Goal: Transaction & Acquisition: Purchase product/service

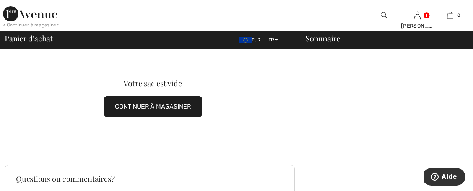
click at [152, 108] on button "CONTINUER À MAGASINER" at bounding box center [153, 106] width 98 height 21
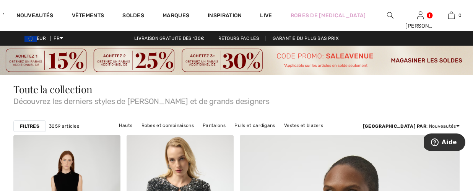
click at [418, 59] on img at bounding box center [236, 60] width 473 height 29
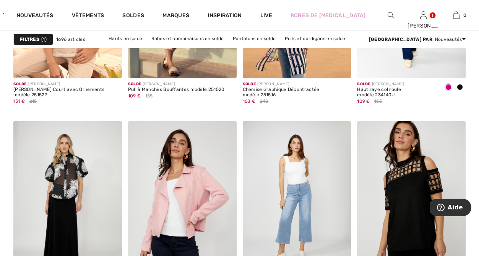
scroll to position [652, 0]
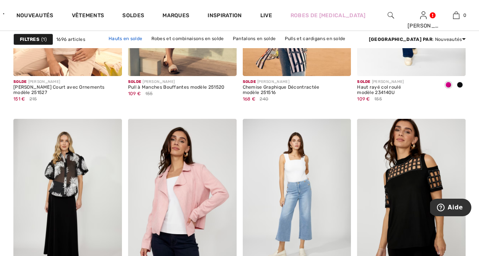
click at [116, 36] on link "Hauts en solde" at bounding box center [125, 39] width 41 height 10
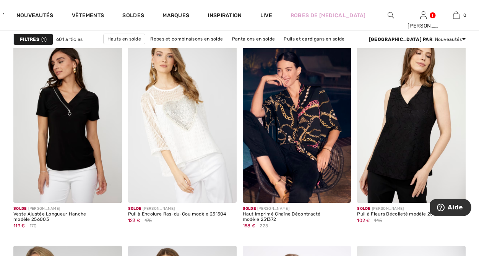
scroll to position [514, 0]
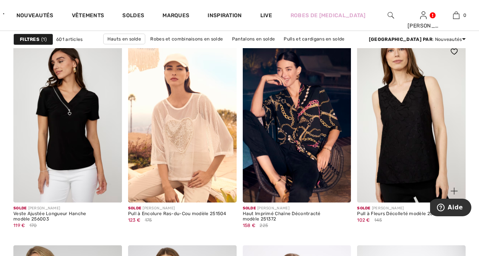
click at [388, 141] on img at bounding box center [411, 121] width 109 height 163
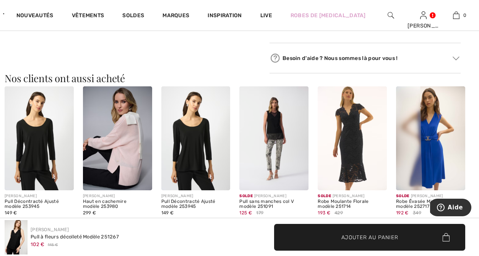
scroll to position [436, 0]
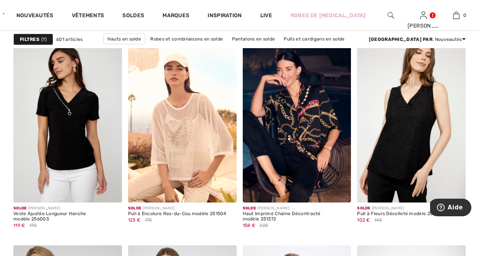
click at [198, 44] on link "Vestes et blazers en solde" at bounding box center [164, 49] width 67 height 10
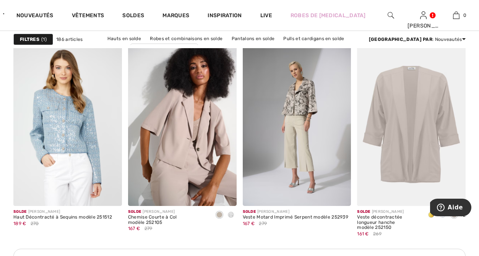
scroll to position [712, 0]
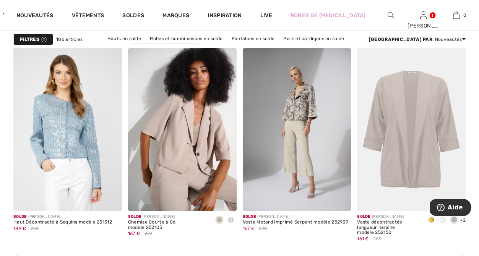
click at [308, 136] on img at bounding box center [297, 129] width 109 height 163
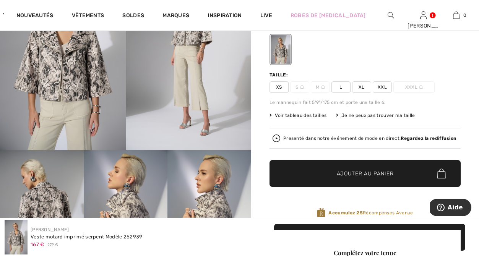
scroll to position [112, 0]
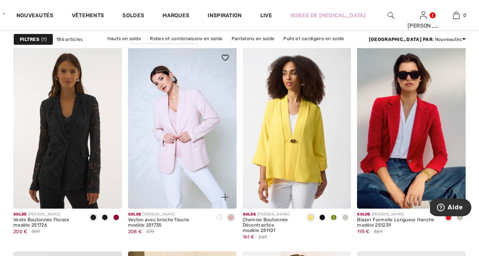
scroll to position [2123, 0]
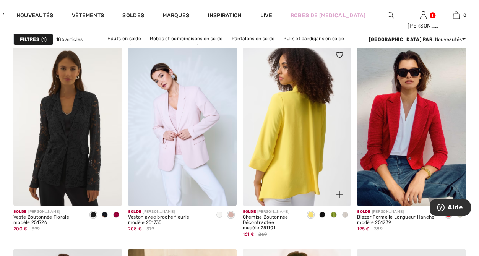
click at [308, 151] on img at bounding box center [297, 125] width 109 height 163
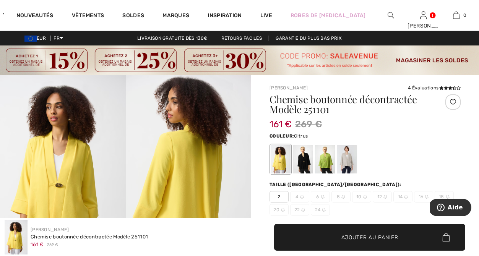
click at [305, 156] on div at bounding box center [303, 159] width 20 height 29
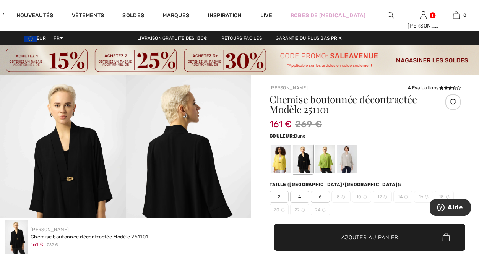
click at [348, 161] on div at bounding box center [347, 159] width 20 height 29
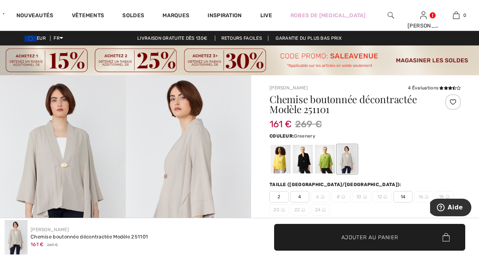
click at [327, 163] on div at bounding box center [325, 159] width 20 height 29
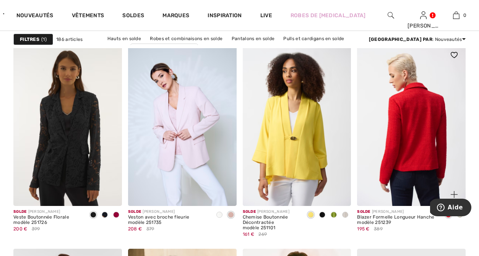
click at [386, 139] on img at bounding box center [411, 125] width 109 height 163
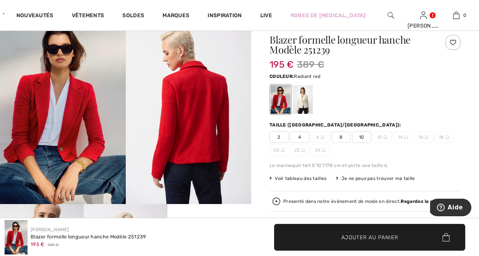
scroll to position [61, 0]
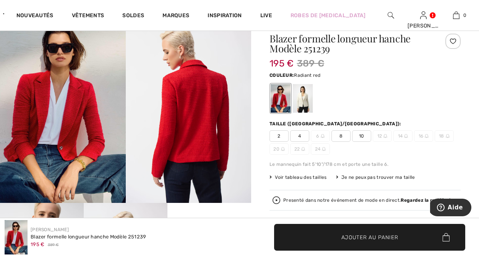
click at [313, 177] on span "Voir tableau des tailles" at bounding box center [298, 177] width 57 height 7
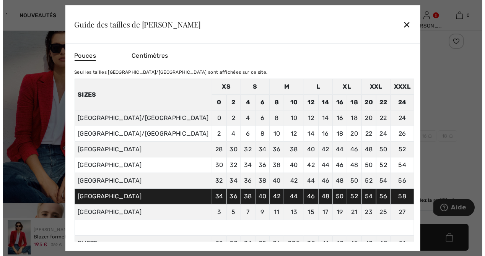
scroll to position [61, 0]
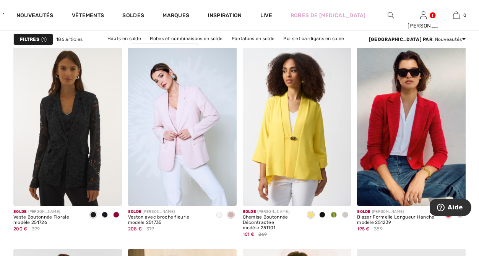
click at [34, 41] on strong "Filtres" at bounding box center [30, 39] width 20 height 7
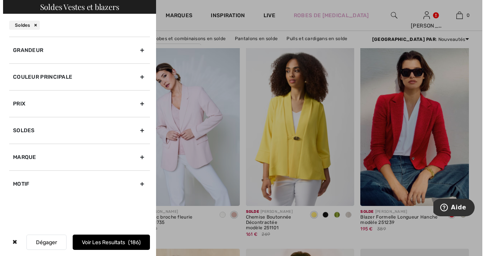
scroll to position [2145, 0]
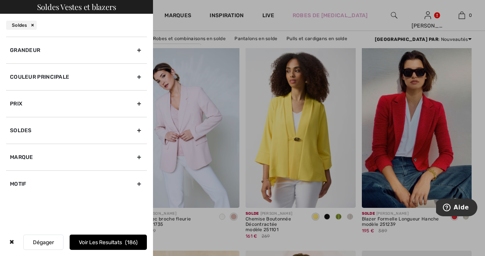
click at [135, 54] on div "Grandeur" at bounding box center [76, 50] width 141 height 27
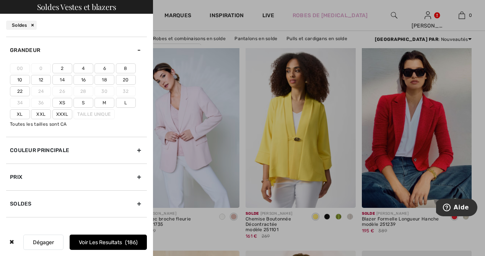
click at [107, 103] on label "M" at bounding box center [105, 103] width 20 height 10
click at [0, 0] on input"] "M" at bounding box center [0, 0] width 0 height 0
click at [22, 78] on label "10" at bounding box center [20, 80] width 20 height 10
click at [0, 0] on input"] "10" at bounding box center [0, 0] width 0 height 0
click at [122, 68] on label "8" at bounding box center [126, 69] width 20 height 10
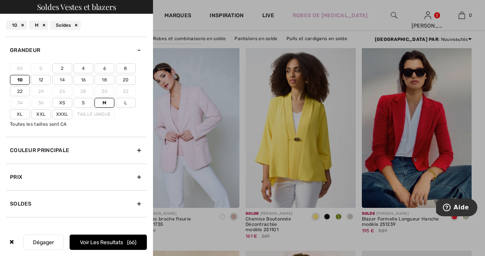
click at [0, 0] on input"] "8" at bounding box center [0, 0] width 0 height 0
click at [104, 241] on button "Voir les resultats 84" at bounding box center [108, 242] width 77 height 15
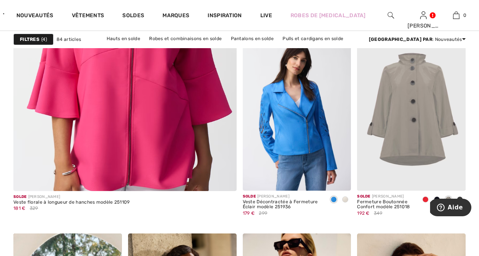
scroll to position [1939, 0]
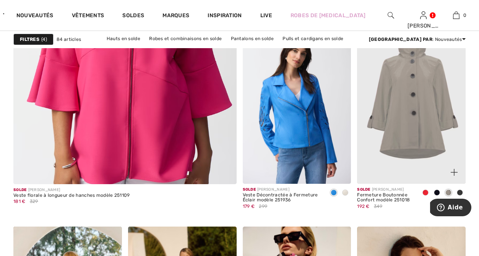
click at [427, 193] on span at bounding box center [426, 193] width 6 height 6
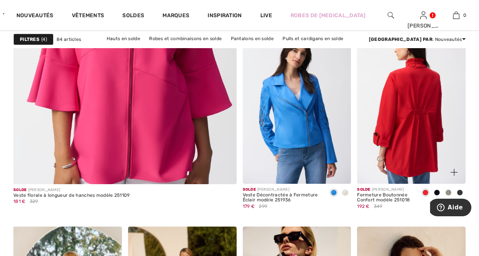
click at [425, 135] on img at bounding box center [411, 102] width 109 height 163
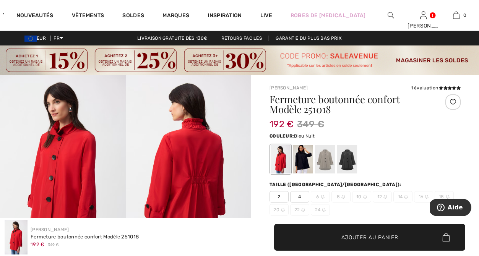
click at [306, 167] on div at bounding box center [303, 159] width 20 height 29
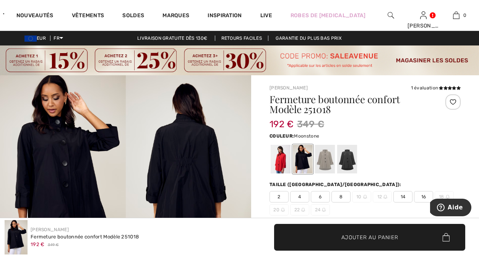
click at [324, 165] on div at bounding box center [325, 159] width 20 height 29
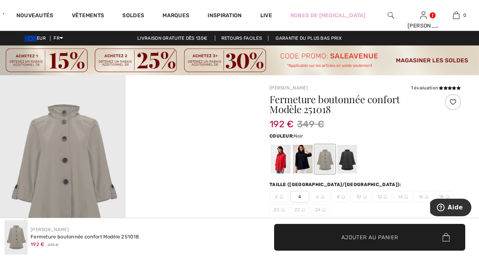
click at [344, 166] on div at bounding box center [347, 159] width 20 height 29
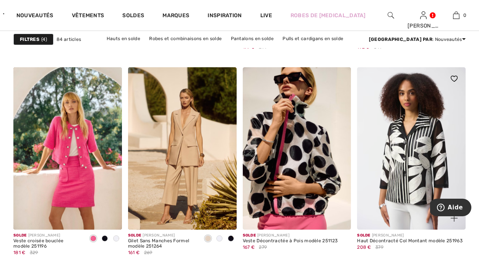
scroll to position [2101, 0]
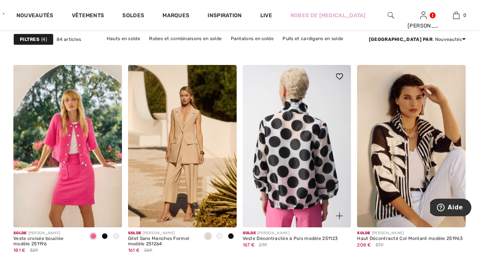
click at [315, 177] on img at bounding box center [297, 146] width 109 height 163
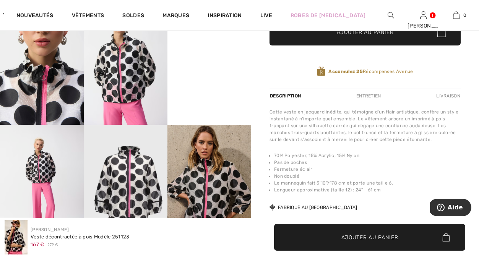
scroll to position [265, 0]
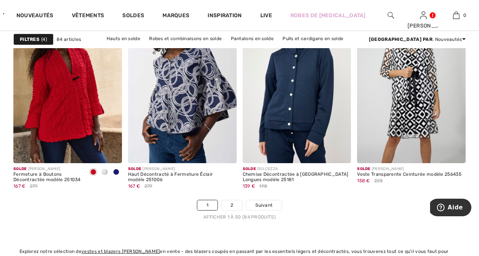
scroll to position [3096, 0]
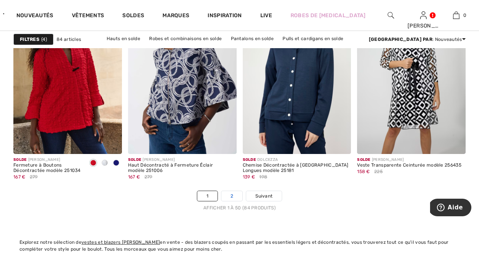
click at [235, 195] on link "2" at bounding box center [232, 196] width 21 height 10
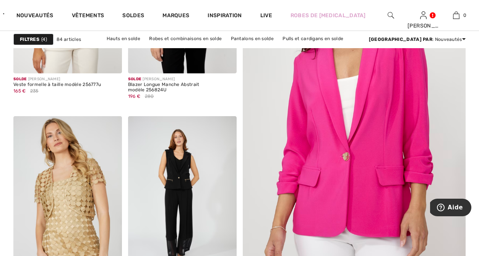
scroll to position [225, 0]
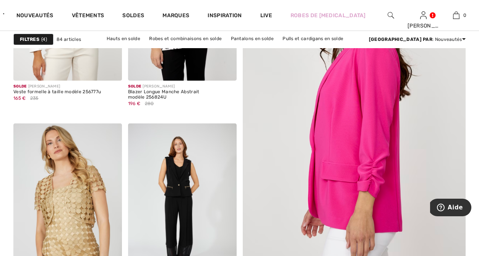
click at [345, 190] on img at bounding box center [354, 119] width 268 height 402
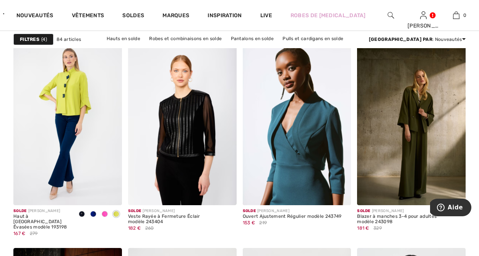
scroll to position [512, 0]
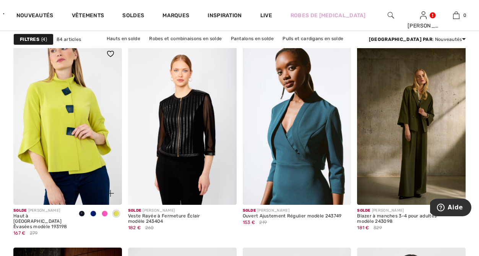
click at [65, 156] on img at bounding box center [67, 123] width 109 height 163
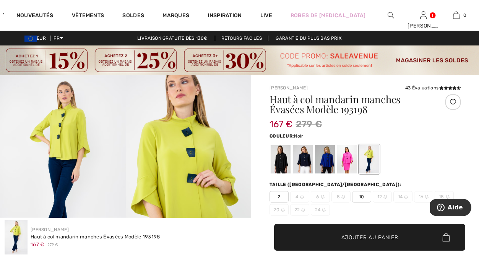
click at [282, 161] on div at bounding box center [281, 159] width 20 height 29
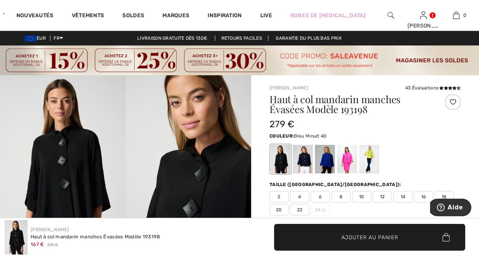
click at [305, 163] on div at bounding box center [303, 159] width 20 height 29
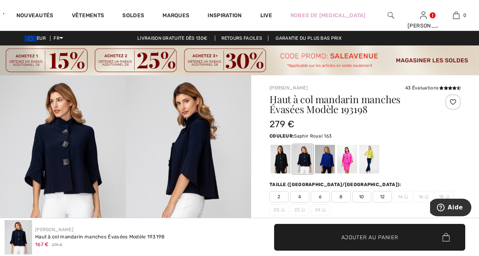
click at [327, 163] on div at bounding box center [325, 159] width 20 height 29
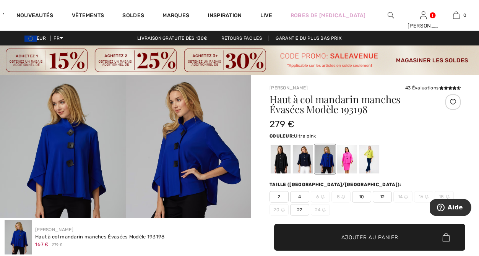
click at [348, 165] on div at bounding box center [347, 159] width 20 height 29
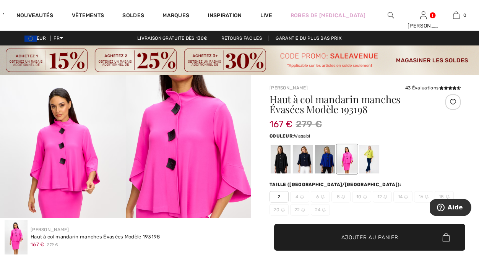
click at [373, 156] on div at bounding box center [370, 159] width 20 height 29
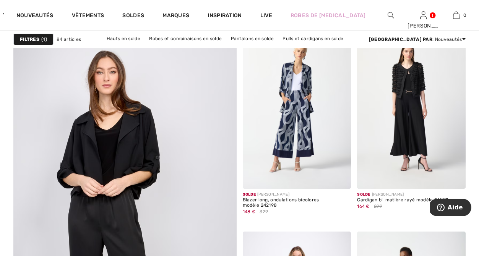
scroll to position [1748, 0]
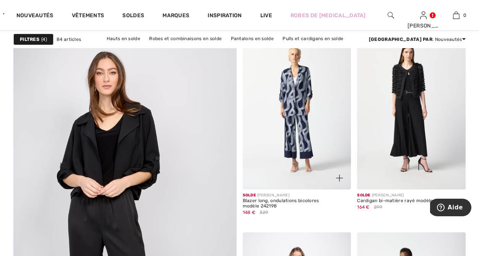
click at [309, 108] on img at bounding box center [297, 108] width 109 height 163
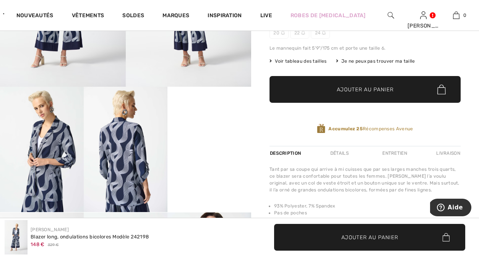
scroll to position [185, 0]
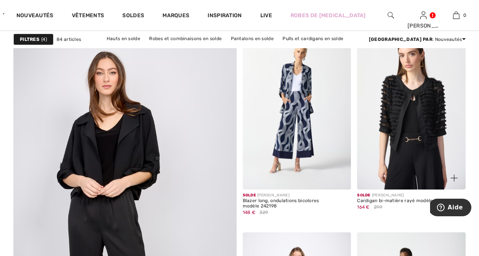
click at [382, 146] on img at bounding box center [411, 108] width 109 height 163
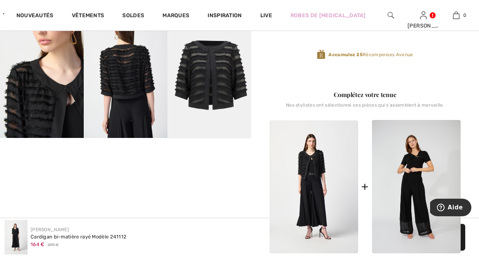
scroll to position [253, 0]
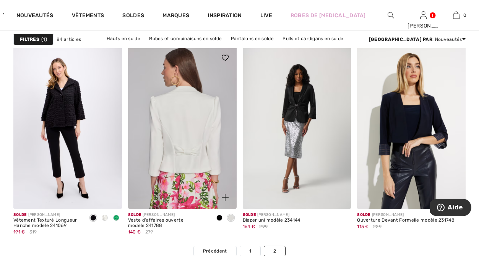
scroll to position [2124, 0]
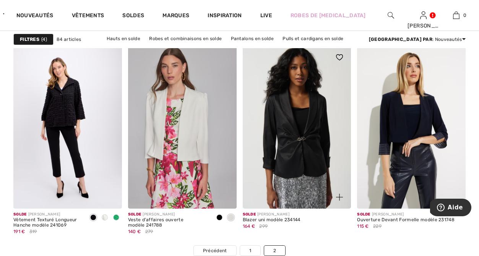
click at [298, 162] on img at bounding box center [297, 127] width 109 height 163
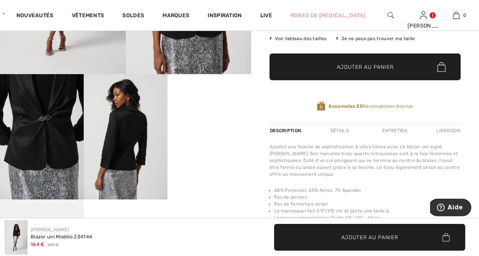
scroll to position [196, 0]
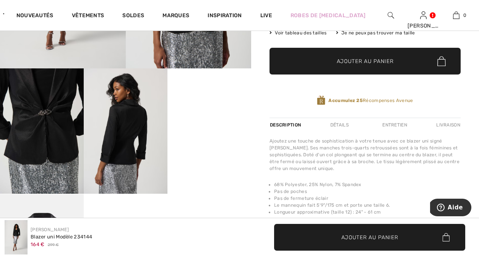
click at [213, 111] on video "Your browser does not support the video tag." at bounding box center [210, 89] width 84 height 42
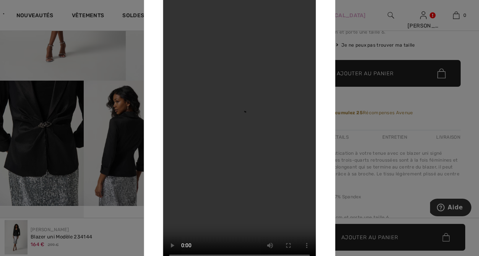
scroll to position [182, 0]
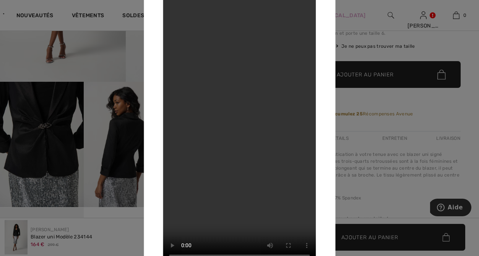
click at [51, 129] on div at bounding box center [239, 128] width 479 height 256
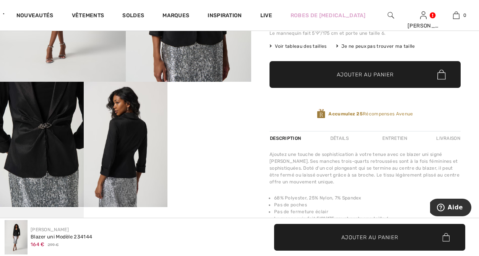
click at [51, 129] on img at bounding box center [42, 144] width 84 height 125
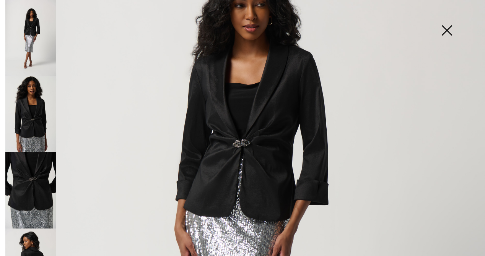
scroll to position [101, 0]
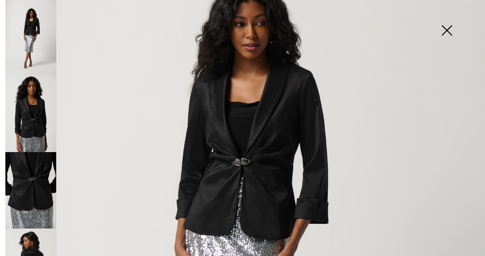
click at [451, 31] on img at bounding box center [447, 30] width 38 height 39
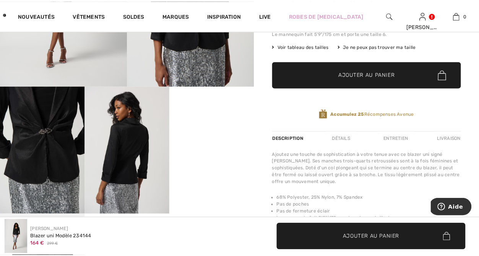
scroll to position [182, 0]
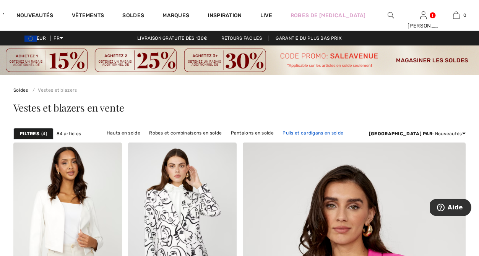
click at [301, 135] on link "Pulls et cardigans en solde" at bounding box center [313, 133] width 68 height 10
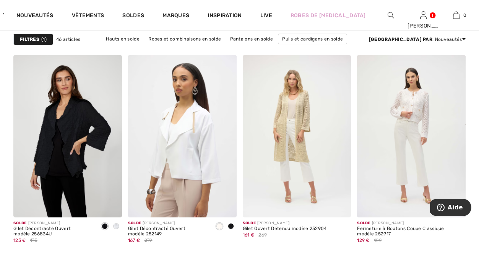
scroll to position [500, 0]
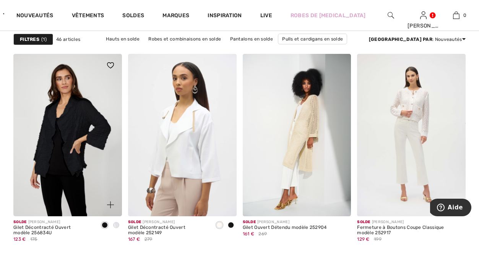
click at [60, 150] on img at bounding box center [67, 135] width 109 height 163
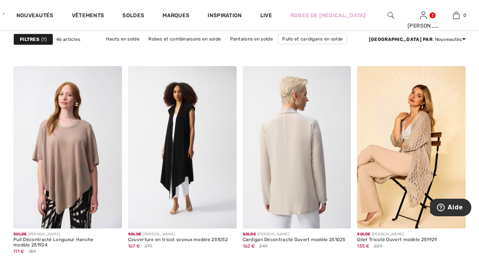
scroll to position [982, 0]
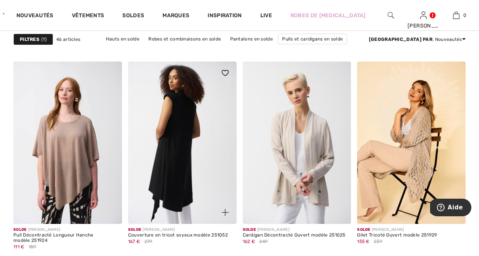
click at [195, 140] on img at bounding box center [182, 143] width 109 height 163
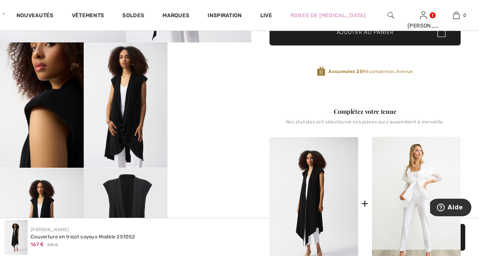
scroll to position [233, 0]
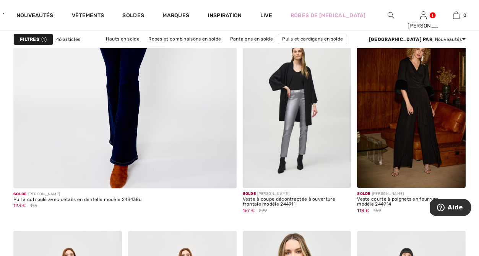
scroll to position [1936, 0]
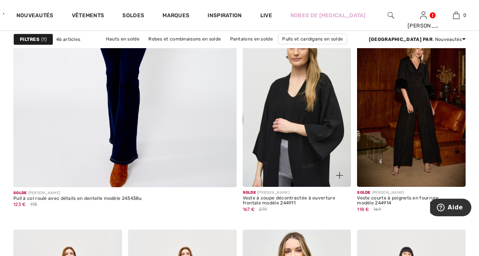
click at [315, 148] on img at bounding box center [297, 105] width 109 height 163
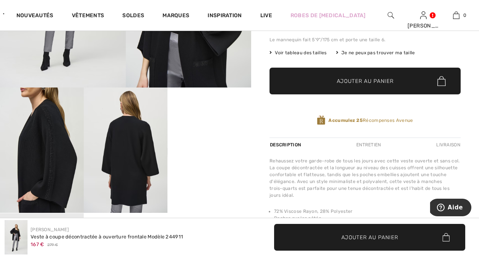
scroll to position [177, 0]
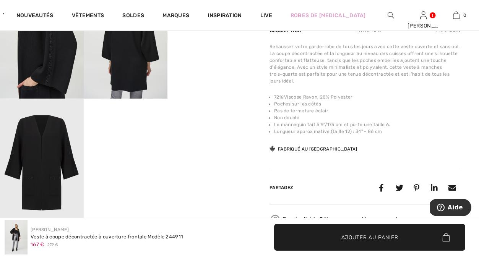
click at [36, 177] on img at bounding box center [42, 162] width 84 height 126
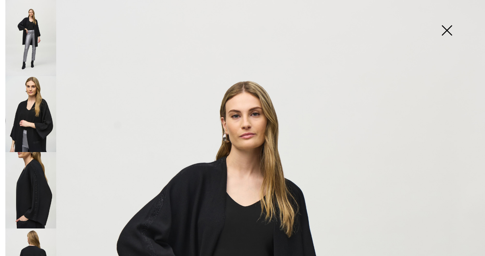
scroll to position [7, 0]
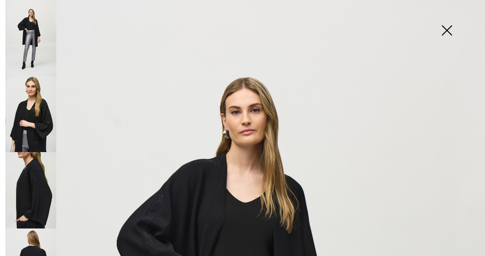
click at [34, 124] on img at bounding box center [30, 114] width 51 height 76
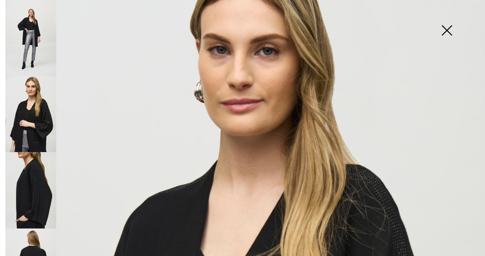
scroll to position [47, 0]
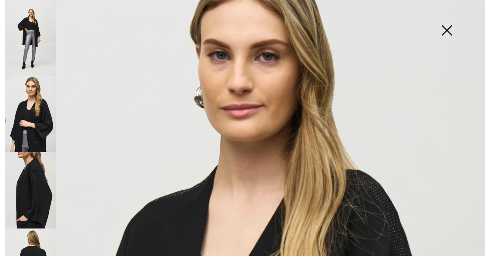
click at [447, 32] on img at bounding box center [447, 30] width 38 height 39
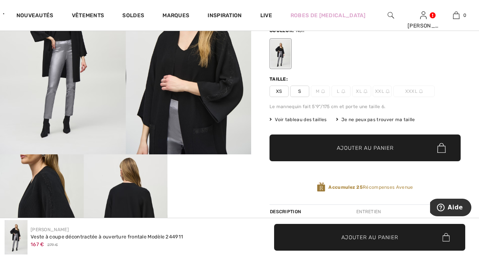
scroll to position [109, 0]
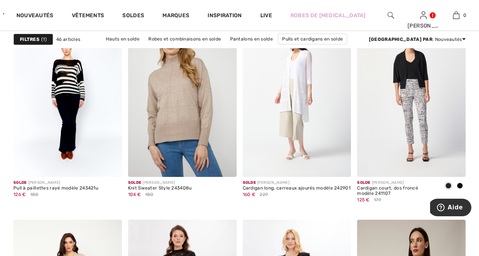
scroll to position [2661, 0]
click at [388, 18] on img at bounding box center [391, 15] width 7 height 9
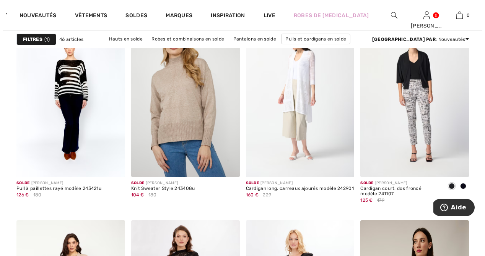
scroll to position [2687, 0]
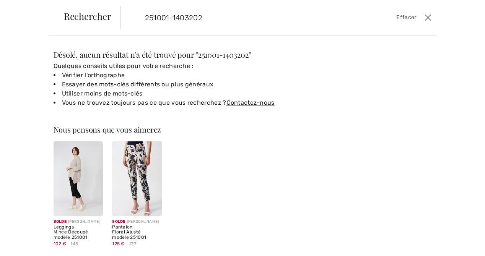
click at [266, 20] on input "251001-1403202" at bounding box center [245, 17] width 213 height 23
drag, startPoint x: 172, startPoint y: 18, endPoint x: 148, endPoint y: 16, distance: 24.2
click at [148, 16] on input "251001-1403202" at bounding box center [245, 17] width 213 height 23
type input "1403202"
drag, startPoint x: 172, startPoint y: 19, endPoint x: 138, endPoint y: 17, distance: 34.5
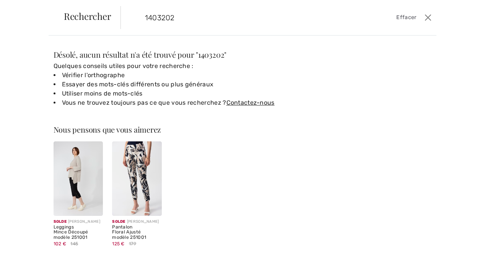
click at [138, 17] on form "1403202 Effacer" at bounding box center [272, 17] width 302 height 23
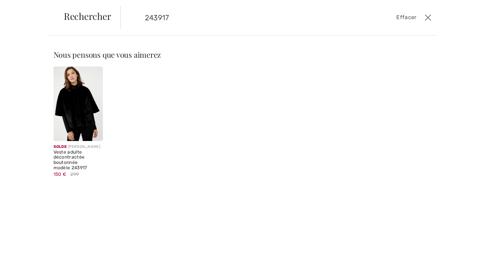
type input "243917"
click at [70, 101] on img at bounding box center [79, 104] width 50 height 75
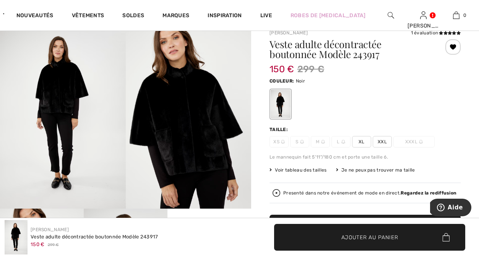
scroll to position [54, 0]
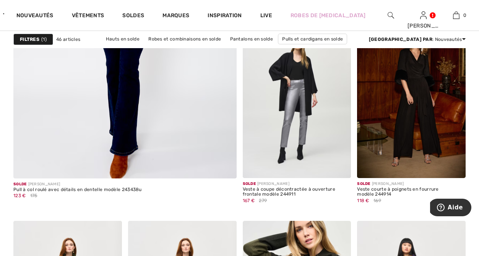
scroll to position [1938, 0]
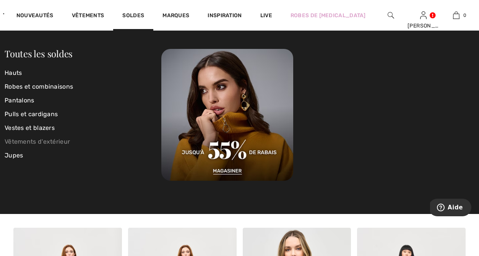
click at [57, 143] on link "Vêtements d'extérieur" at bounding box center [83, 142] width 157 height 14
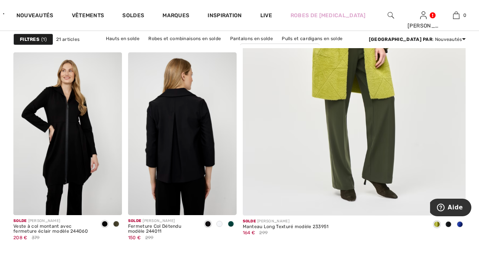
scroll to position [297, 0]
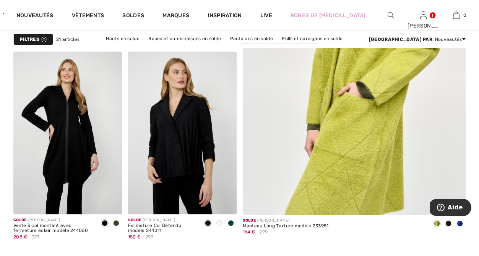
click at [314, 134] on img at bounding box center [354, 47] width 268 height 402
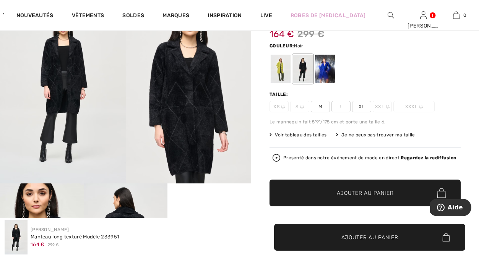
scroll to position [79, 0]
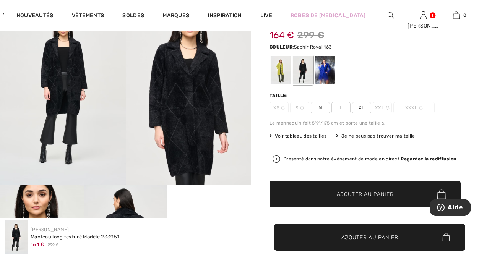
click at [323, 75] on div at bounding box center [325, 70] width 20 height 29
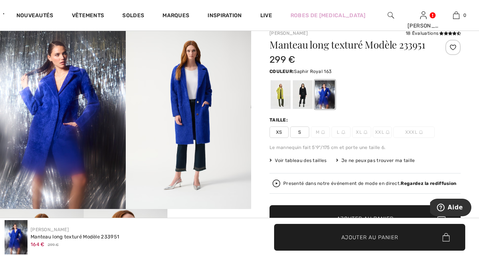
scroll to position [55, 0]
click at [276, 91] on div at bounding box center [281, 94] width 20 height 29
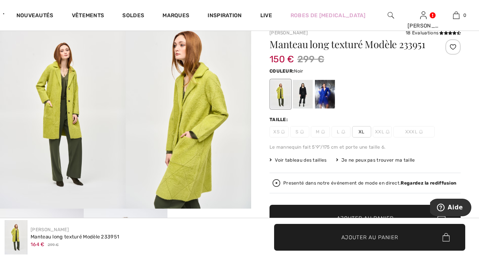
click at [305, 96] on div at bounding box center [303, 94] width 20 height 29
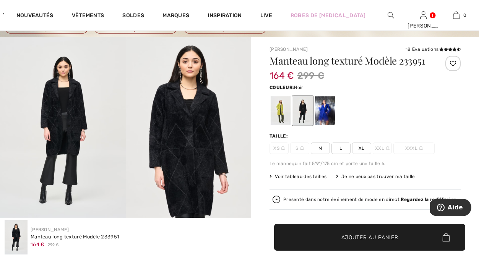
scroll to position [37, 0]
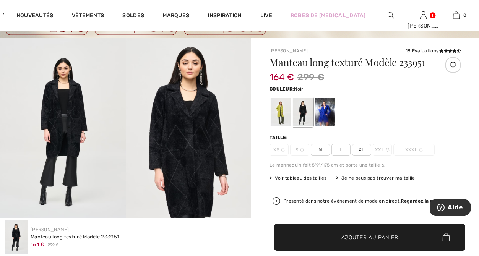
click at [320, 150] on span "M" at bounding box center [320, 149] width 19 height 11
click at [323, 240] on span "✔ Ajouté au panier Ajouter au panier" at bounding box center [369, 237] width 191 height 27
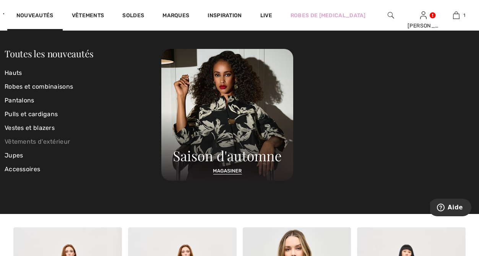
click at [33, 141] on link "Vêtements d'extérieur" at bounding box center [83, 142] width 157 height 14
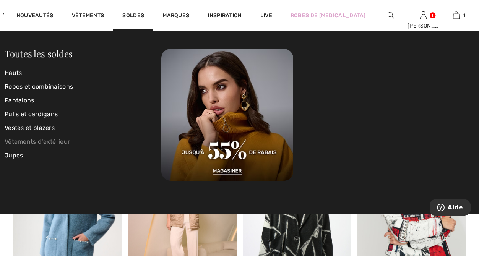
click at [62, 139] on link "Vêtements d'extérieur" at bounding box center [83, 142] width 157 height 14
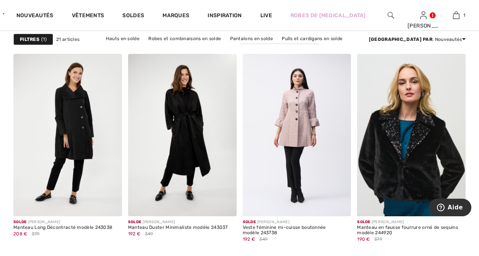
scroll to position [501, 0]
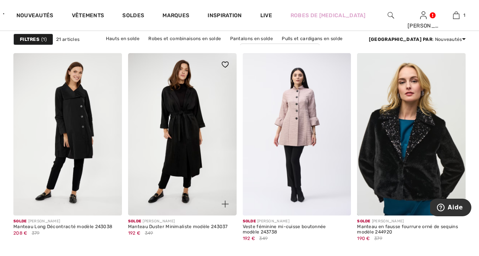
click at [179, 170] on img at bounding box center [182, 134] width 109 height 163
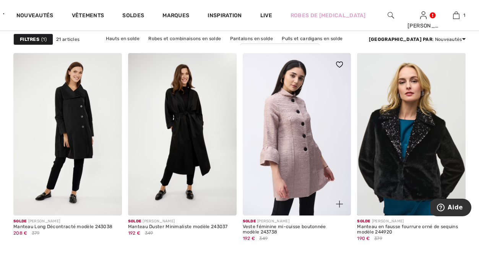
click at [294, 159] on img at bounding box center [297, 134] width 109 height 163
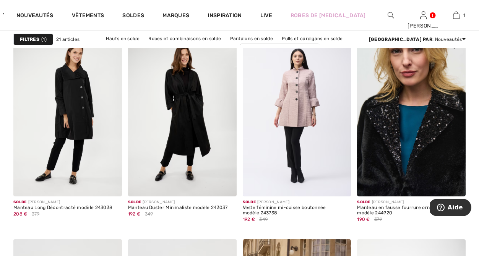
scroll to position [522, 0]
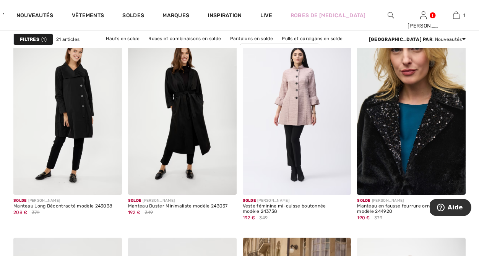
click at [401, 168] on img at bounding box center [411, 114] width 109 height 163
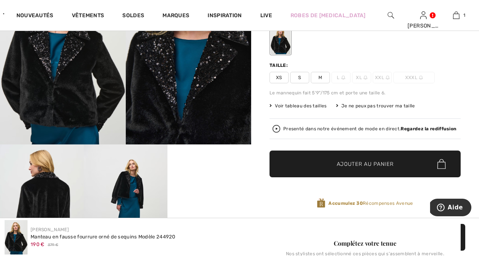
scroll to position [116, 0]
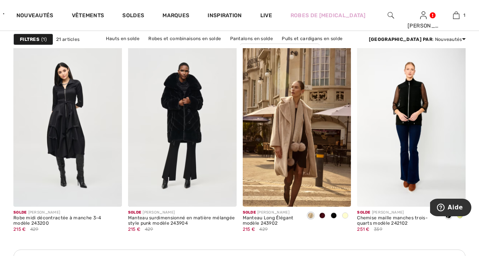
scroll to position [718, 0]
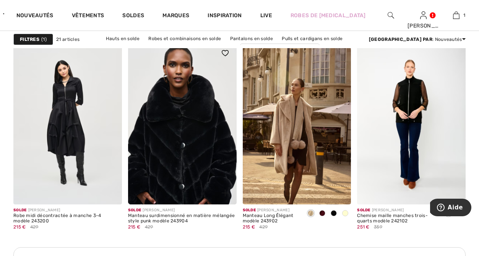
click at [174, 138] on img at bounding box center [182, 123] width 109 height 163
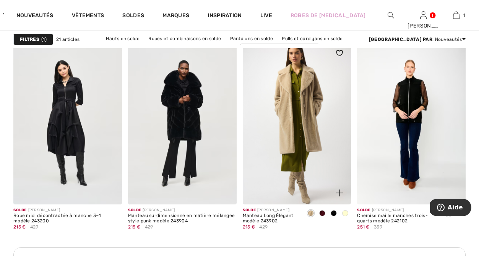
click at [308, 140] on img at bounding box center [297, 123] width 109 height 163
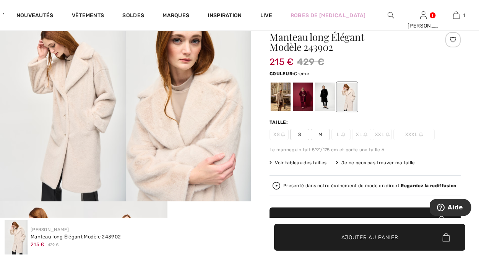
scroll to position [62, 0]
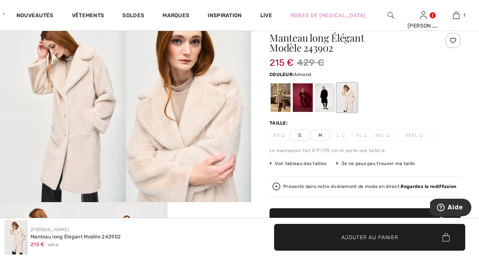
click at [280, 96] on div at bounding box center [281, 97] width 20 height 29
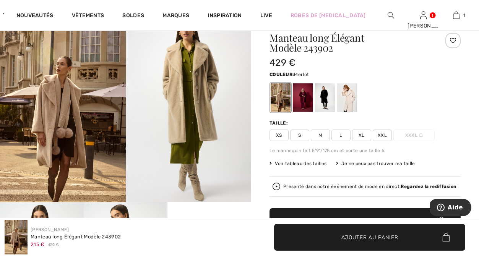
click at [301, 101] on div at bounding box center [303, 97] width 20 height 29
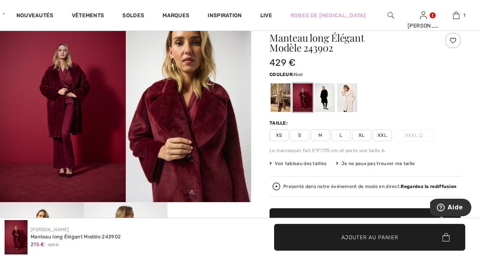
click at [325, 101] on div at bounding box center [325, 97] width 20 height 29
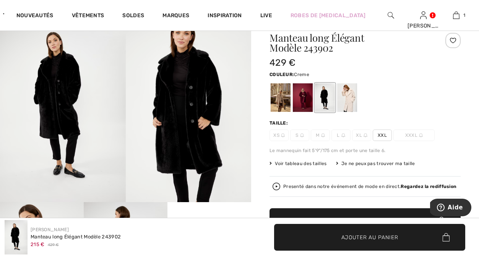
click at [347, 101] on div at bounding box center [347, 97] width 20 height 29
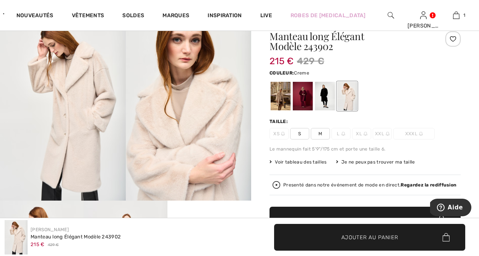
scroll to position [64, 0]
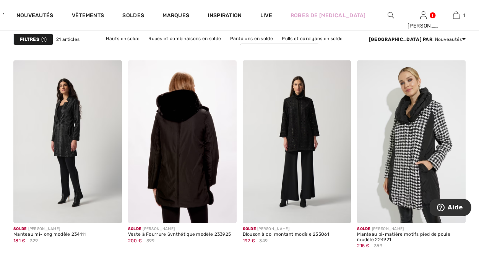
scroll to position [1206, 0]
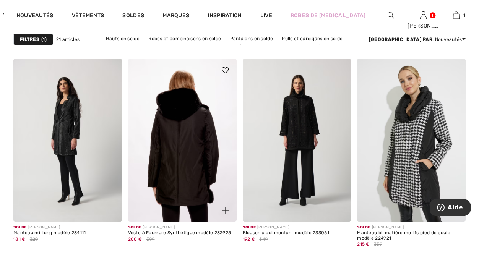
click at [176, 150] on img at bounding box center [182, 140] width 109 height 163
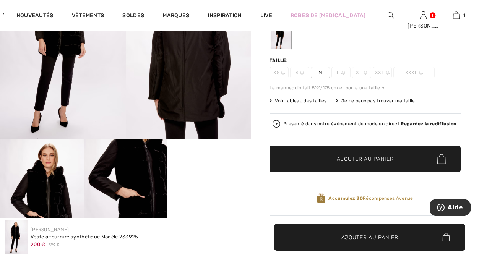
scroll to position [123, 0]
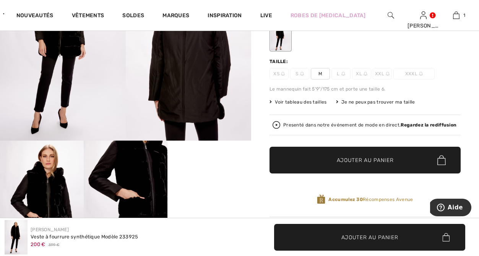
click at [293, 103] on span "Voir tableau des tailles" at bounding box center [298, 102] width 57 height 7
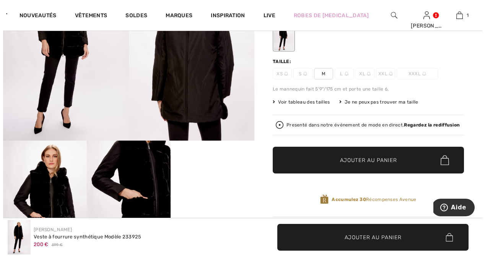
scroll to position [124, 0]
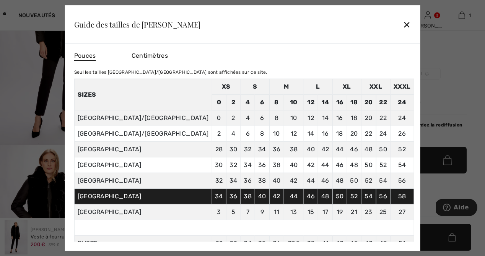
click at [403, 23] on div "✕" at bounding box center [407, 24] width 8 height 16
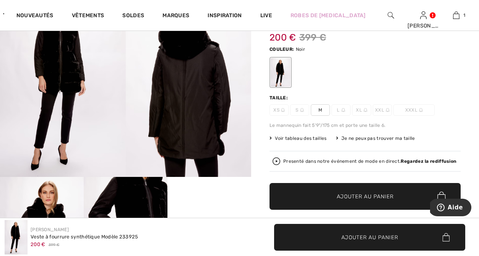
scroll to position [90, 0]
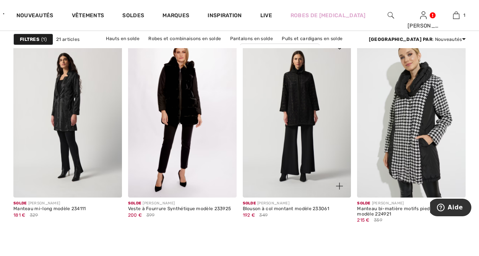
scroll to position [1219, 0]
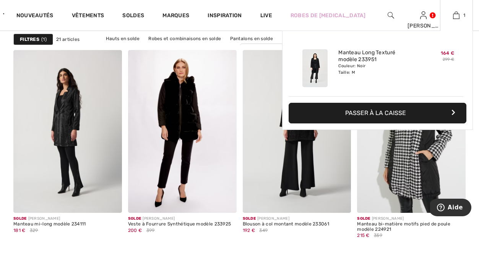
click at [318, 66] on img at bounding box center [315, 68] width 25 height 38
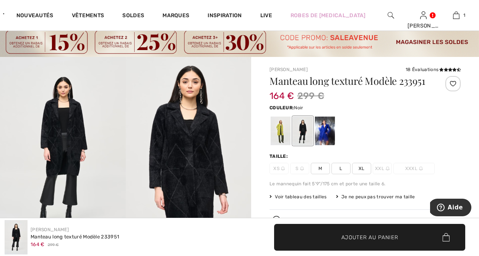
scroll to position [19, 0]
click at [275, 135] on div at bounding box center [281, 130] width 20 height 29
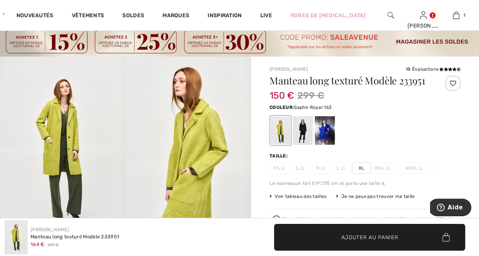
click at [326, 134] on div at bounding box center [325, 130] width 20 height 29
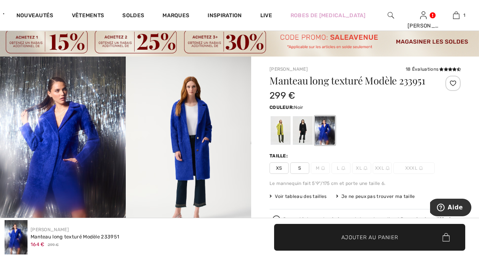
click at [300, 133] on div at bounding box center [303, 130] width 20 height 29
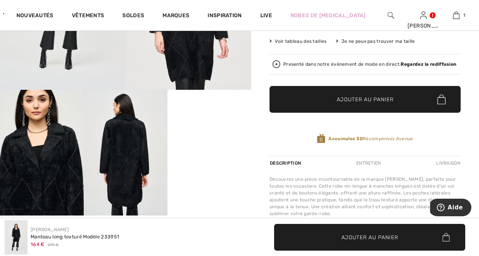
scroll to position [178, 0]
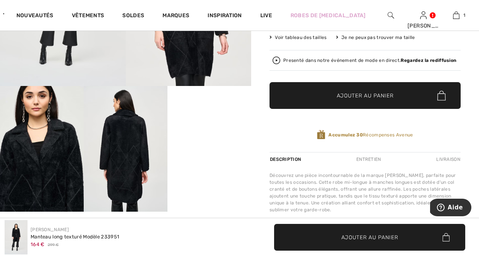
click at [205, 128] on video "Your browser does not support the video tag." at bounding box center [210, 107] width 84 height 42
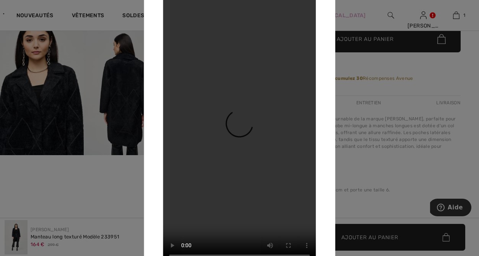
scroll to position [236, 0]
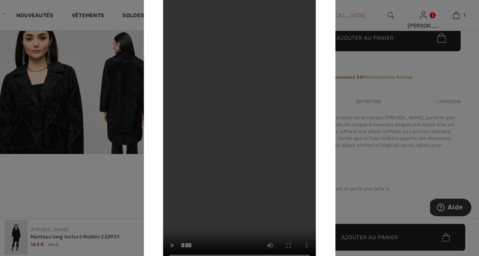
click at [401, 157] on div at bounding box center [239, 128] width 479 height 256
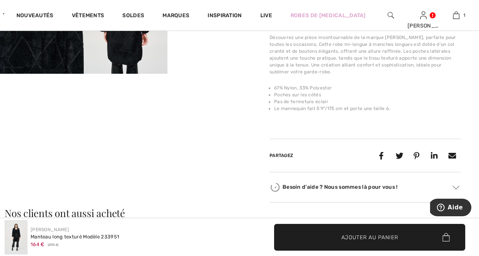
scroll to position [317, 0]
